Goal: Check status: Check status

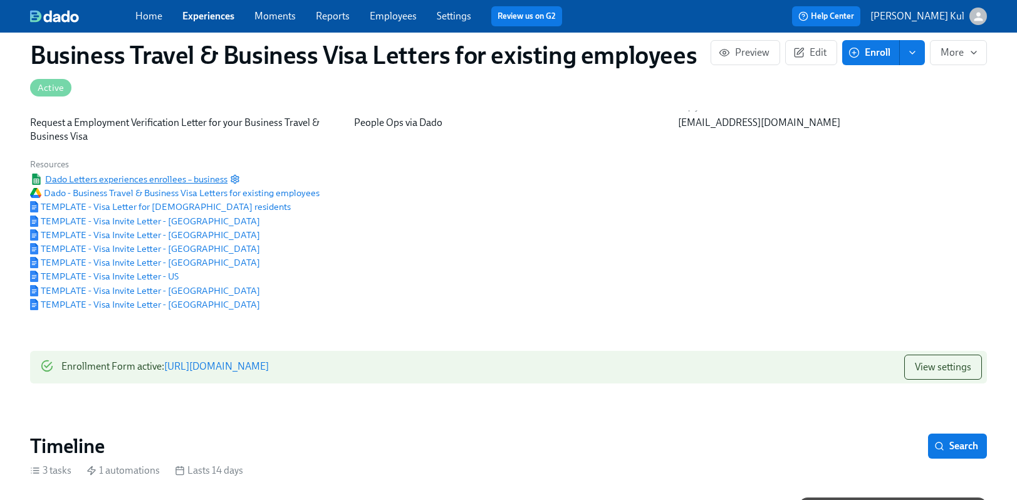
scroll to position [46, 0]
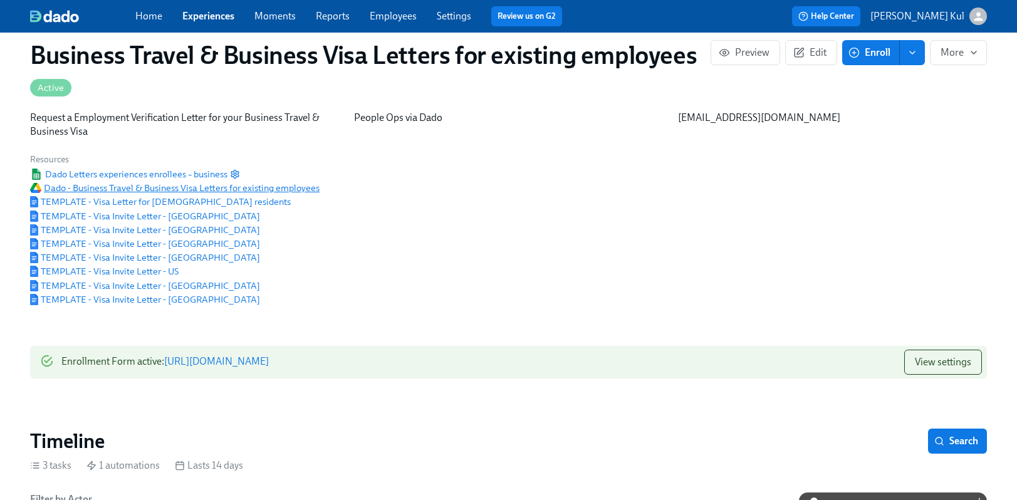
click at [107, 188] on span "Dado - Business Travel & Business Visa Letters for existing employees" at bounding box center [174, 188] width 289 height 13
click at [216, 20] on link "Experiences" at bounding box center [208, 16] width 52 height 12
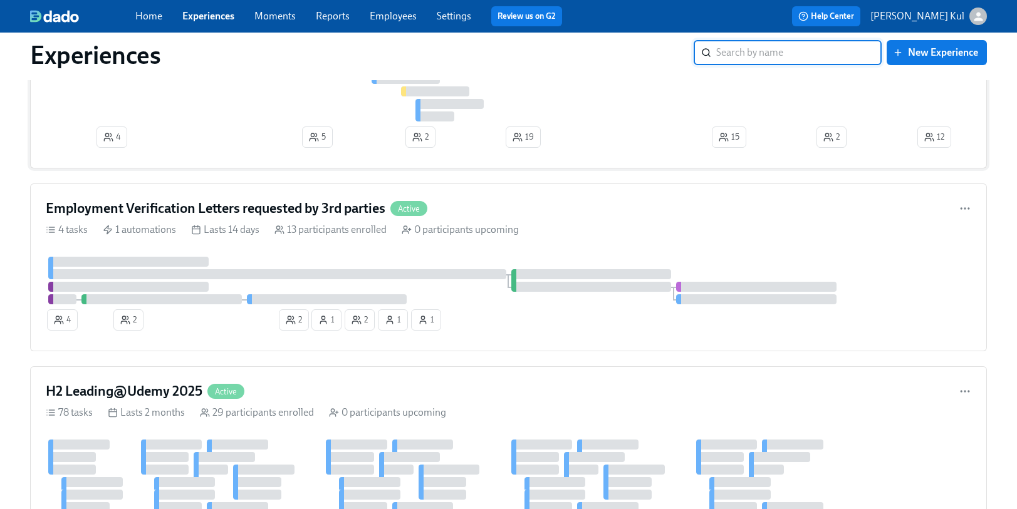
scroll to position [1305, 0]
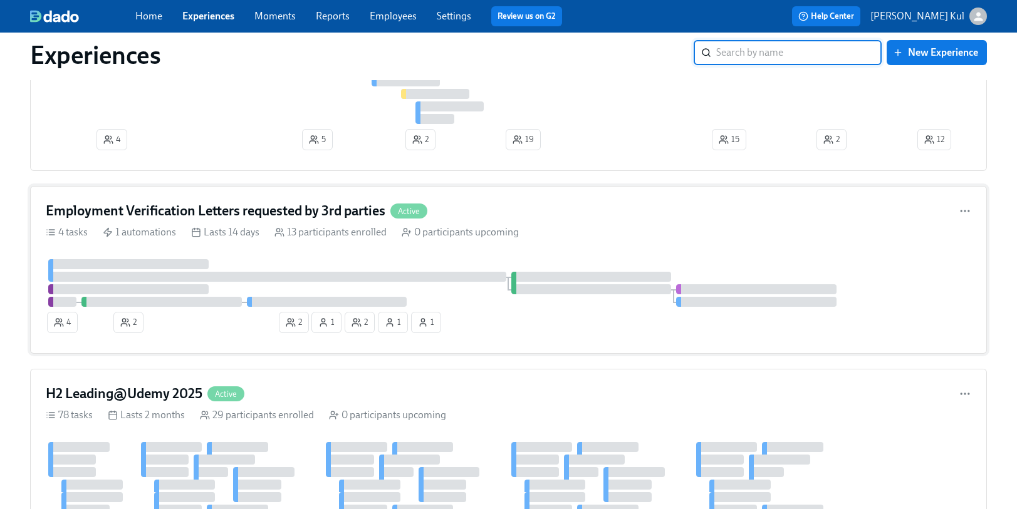
click at [650, 209] on div "Employment Verification Letters requested by 3rd parties Active" at bounding box center [508, 211] width 925 height 19
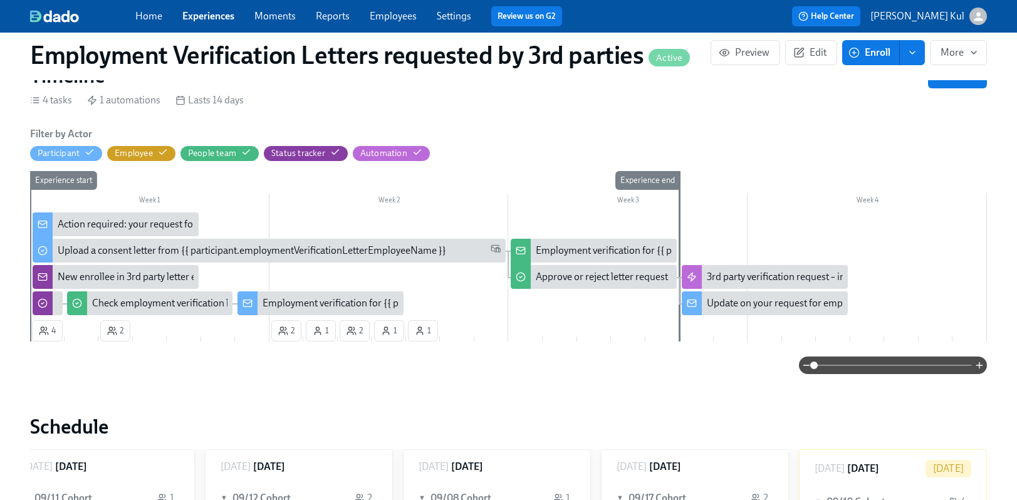
scroll to position [318, 0]
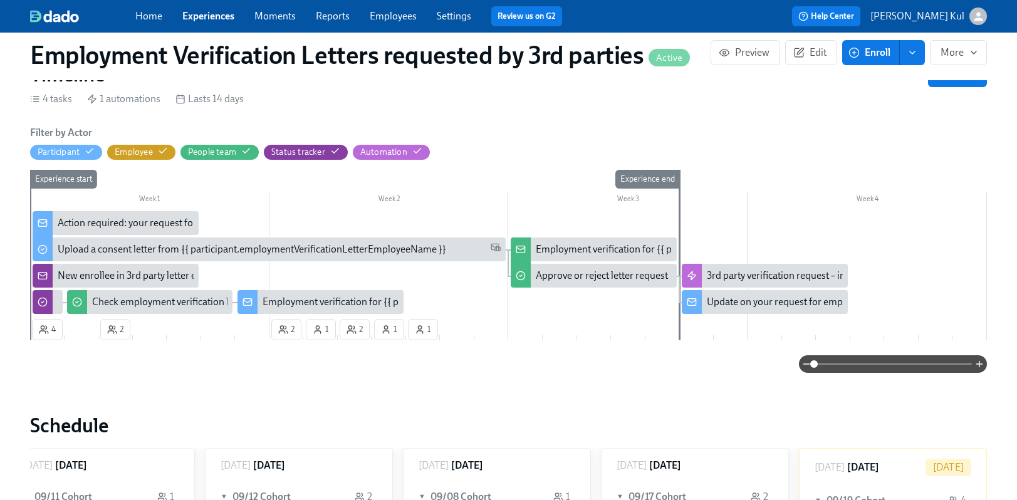
click at [755, 306] on div "Update on your request for employment verification for {{ participant.employmen…" at bounding box center [958, 302] width 502 height 14
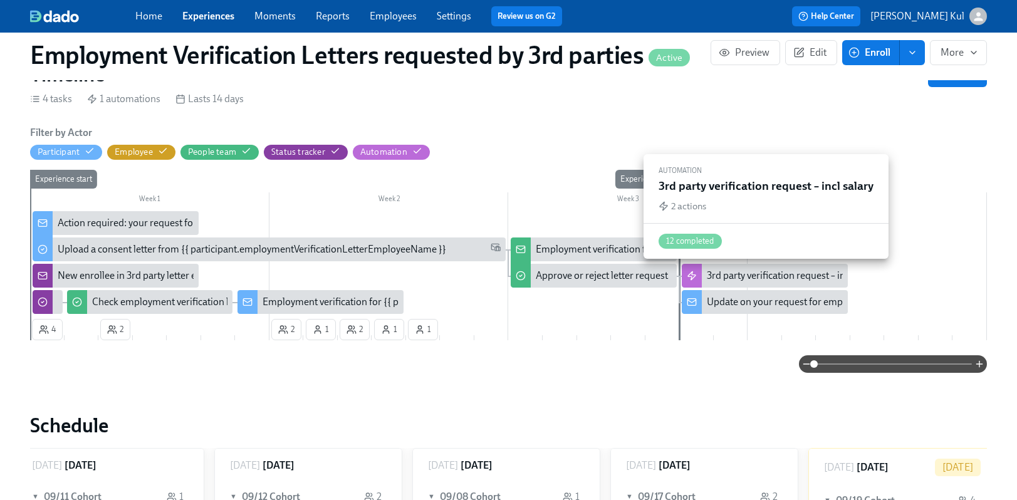
click at [729, 272] on div "3rd party verification request – incl salary" at bounding box center [793, 276] width 172 height 14
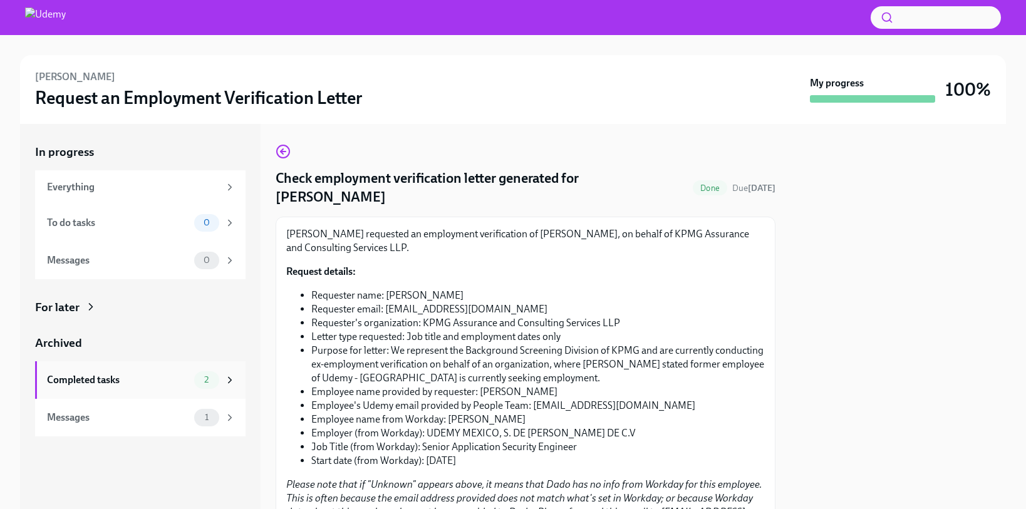
click at [90, 380] on div "Completed tasks" at bounding box center [118, 380] width 142 height 14
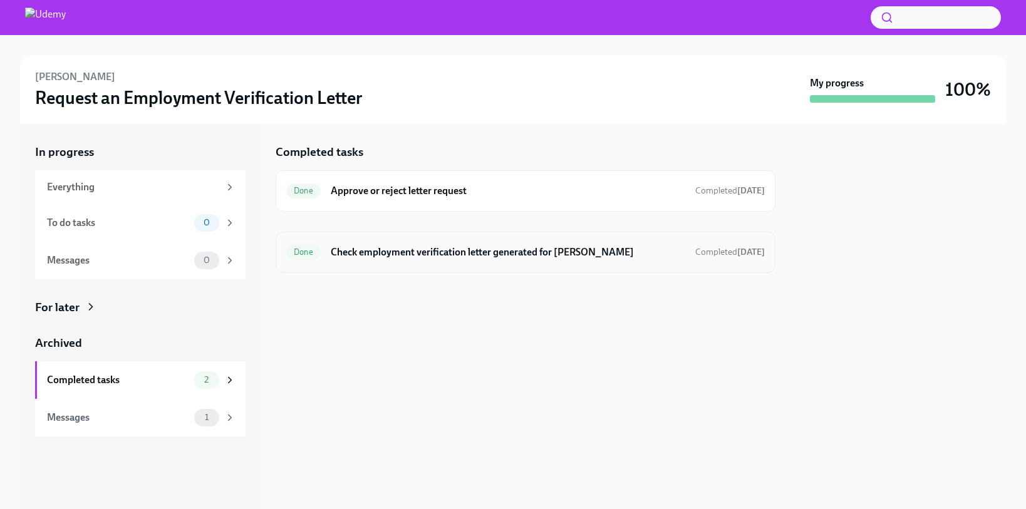
click at [448, 251] on h6 "Check employment verification letter generated for Paulo Sarrin" at bounding box center [508, 253] width 355 height 14
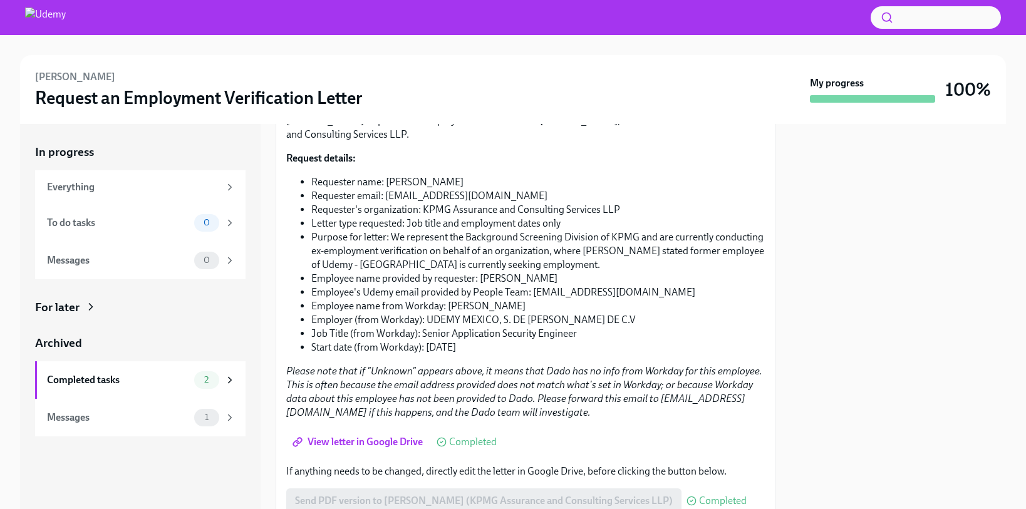
scroll to position [150, 0]
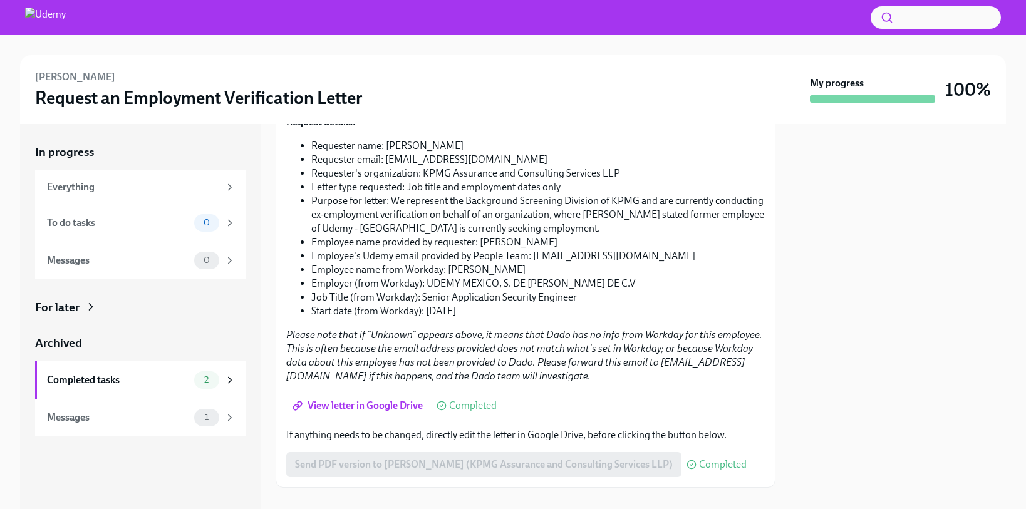
click at [386, 400] on span "View letter in Google Drive" at bounding box center [359, 406] width 128 height 13
